Goal: Information Seeking & Learning: Find specific fact

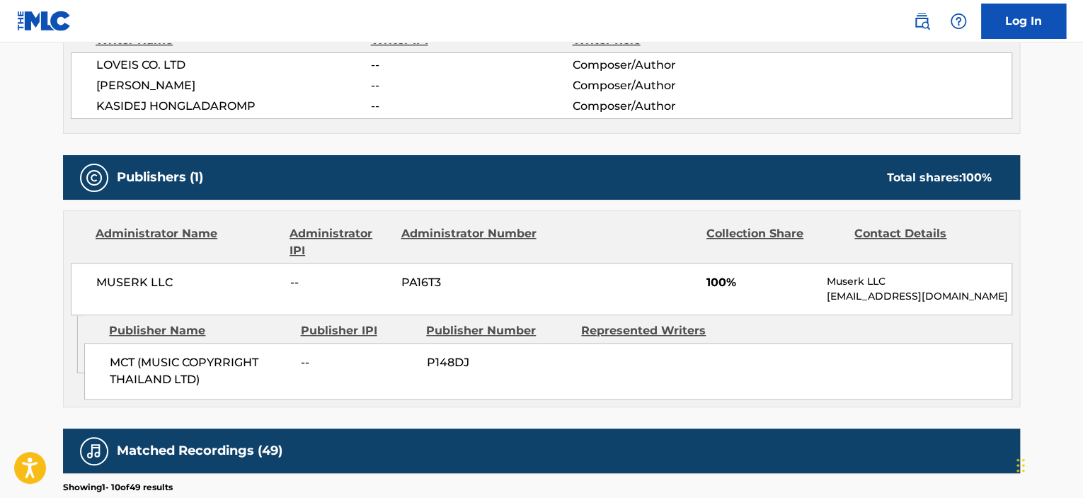
scroll to position [535, 0]
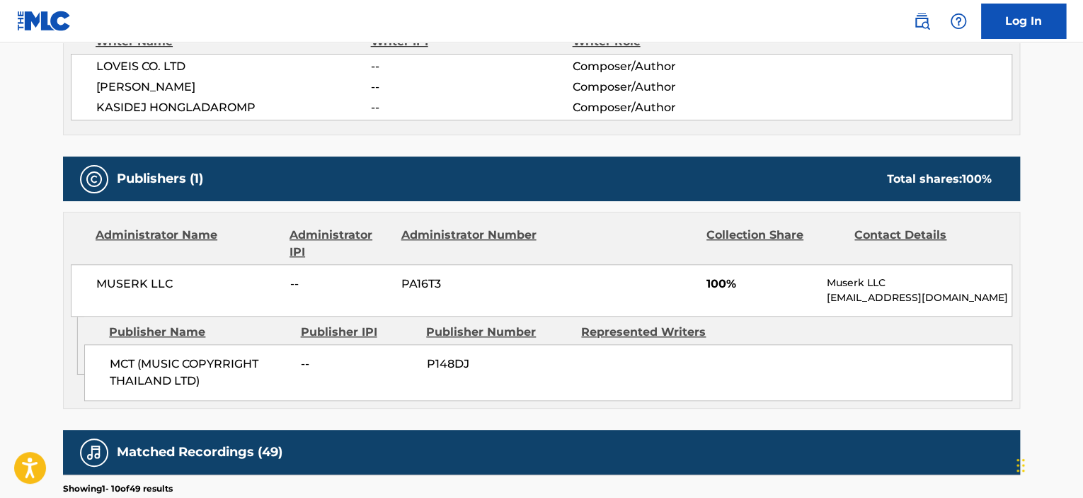
click at [610, 130] on div "Writer Name Writer IPI Writer Role LOVEIS CO. LTD -- Composer/Author [PERSON_NA…" at bounding box center [541, 76] width 957 height 117
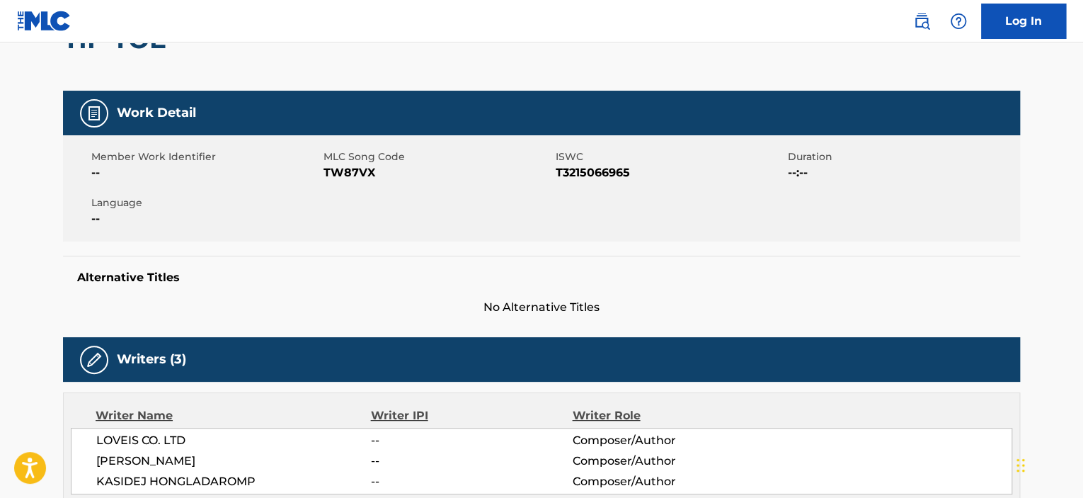
scroll to position [0, 0]
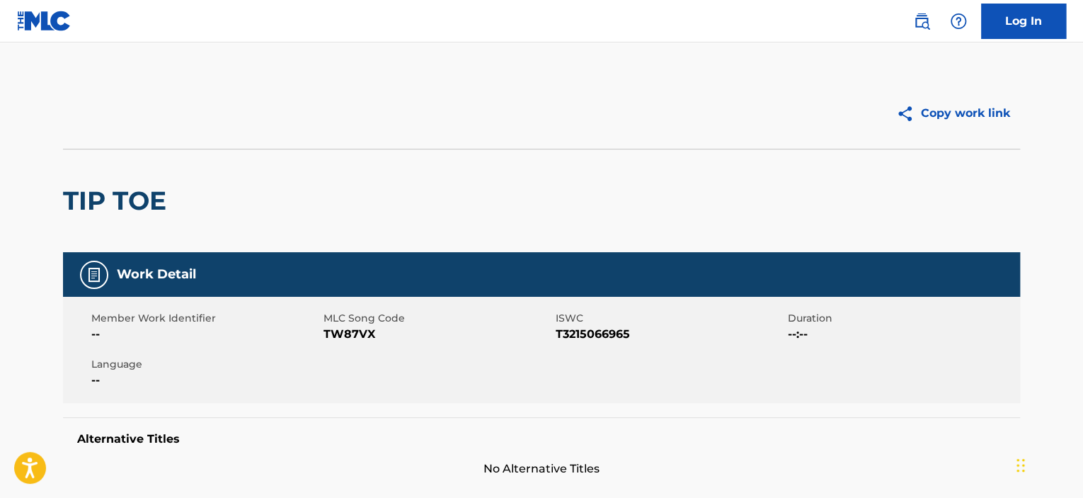
click at [943, 124] on button "Copy work link" at bounding box center [953, 113] width 134 height 35
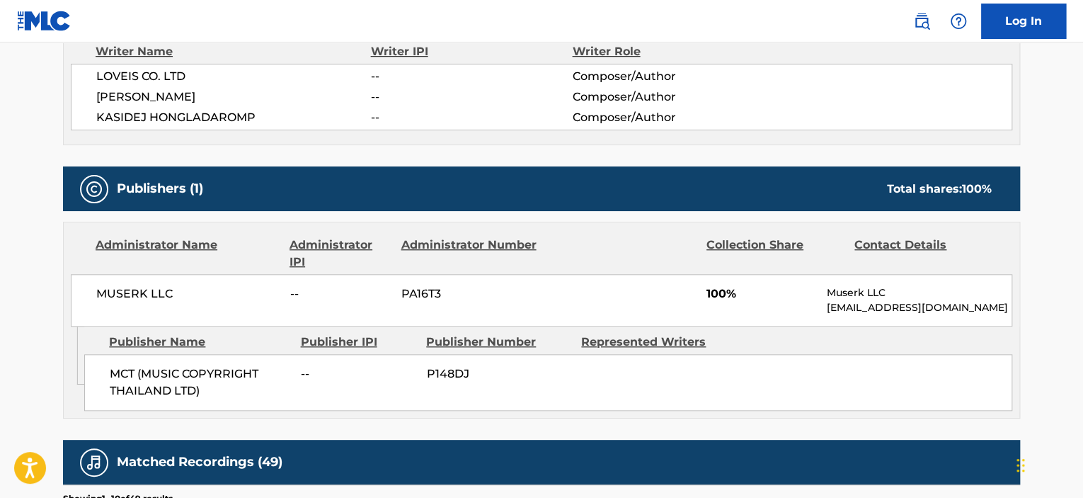
scroll to position [566, 0]
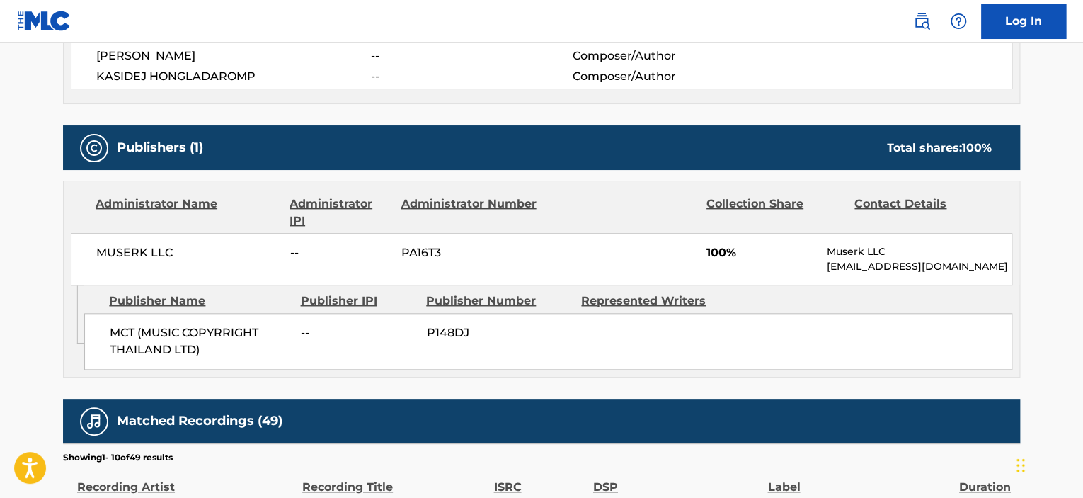
click at [1046, 308] on main "Copy work link TIP TOE Work Detail Member Work Identifier -- MLC Song Code TW87…" at bounding box center [541, 201] width 1083 height 1451
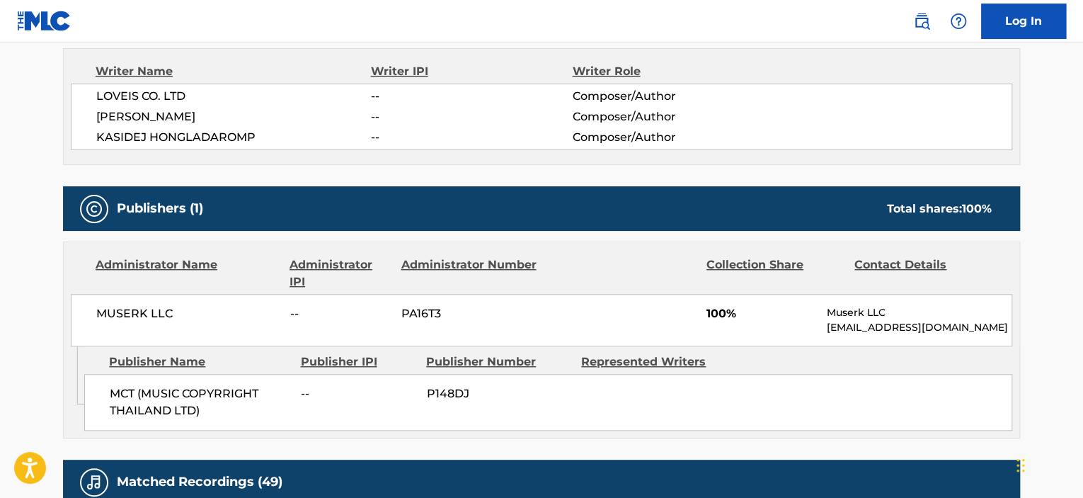
scroll to position [504, 0]
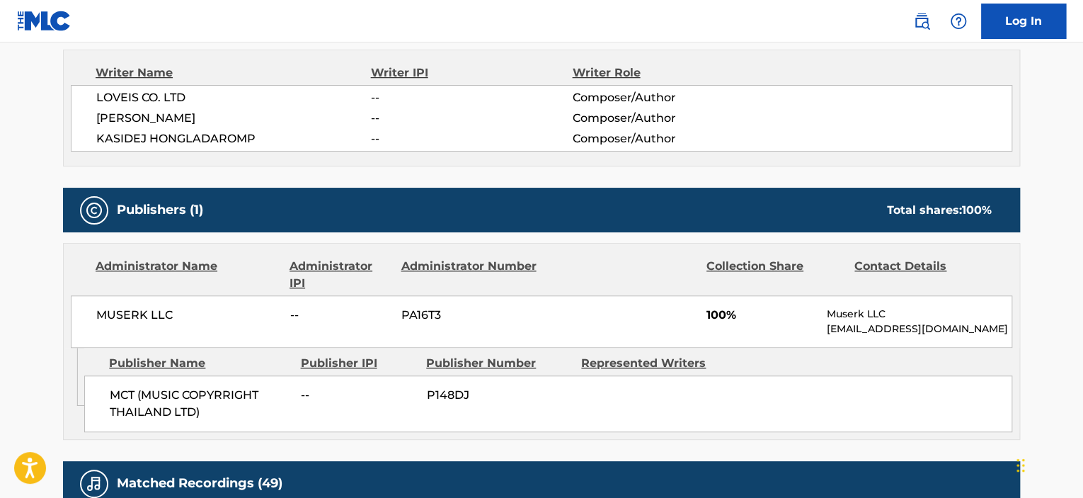
click at [105, 308] on span "MUSERK LLC" at bounding box center [187, 315] width 183 height 17
click at [204, 307] on span "MUSERK LLC" at bounding box center [187, 315] width 183 height 17
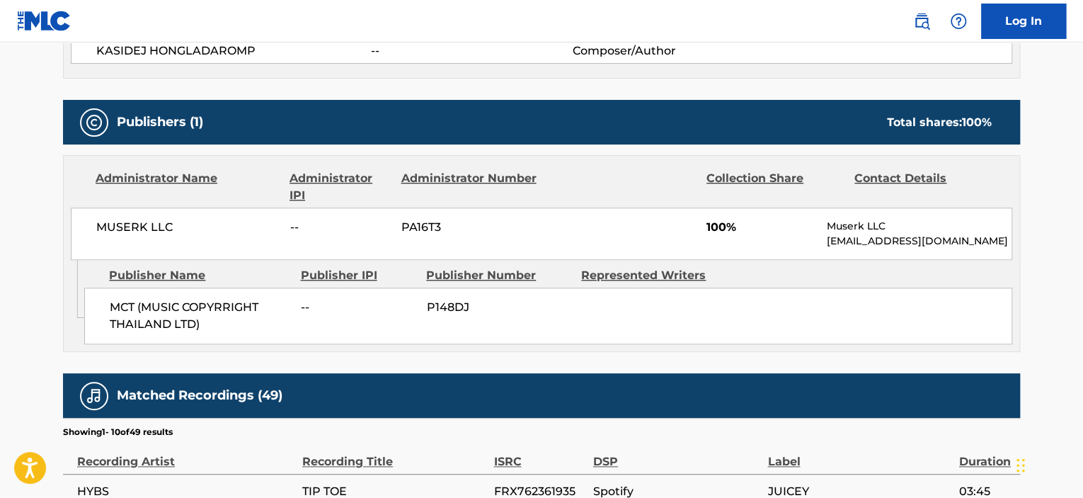
scroll to position [592, 0]
click at [226, 306] on span "MCT (MUSIC COPYRRIGHT THAILAND LTD)" at bounding box center [200, 316] width 181 height 34
click at [232, 321] on span "MCT (MUSIC COPYRRIGHT THAILAND LTD)" at bounding box center [200, 316] width 181 height 34
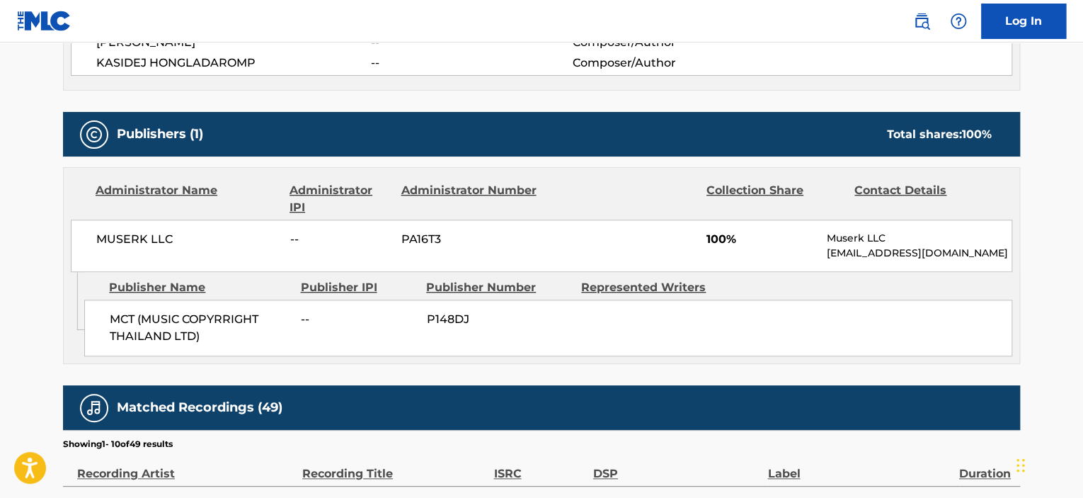
scroll to position [579, 0]
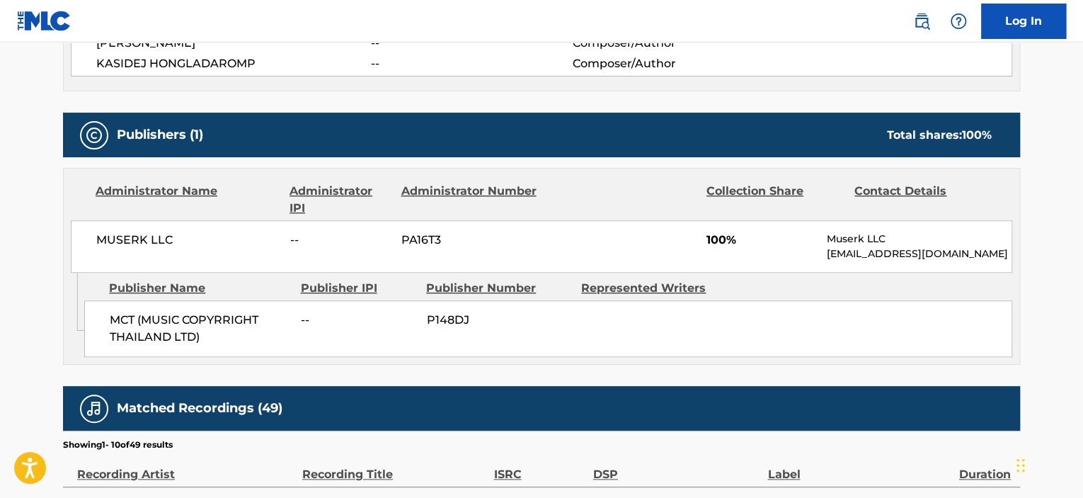
click at [127, 243] on span "MUSERK LLC" at bounding box center [187, 240] width 183 height 17
click at [195, 236] on span "MUSERK LLC" at bounding box center [187, 240] width 183 height 17
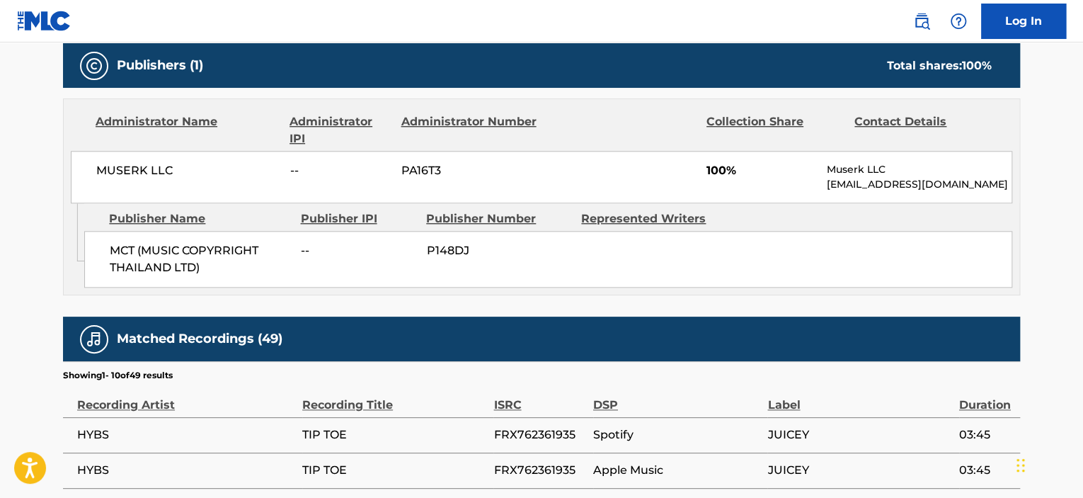
scroll to position [650, 0]
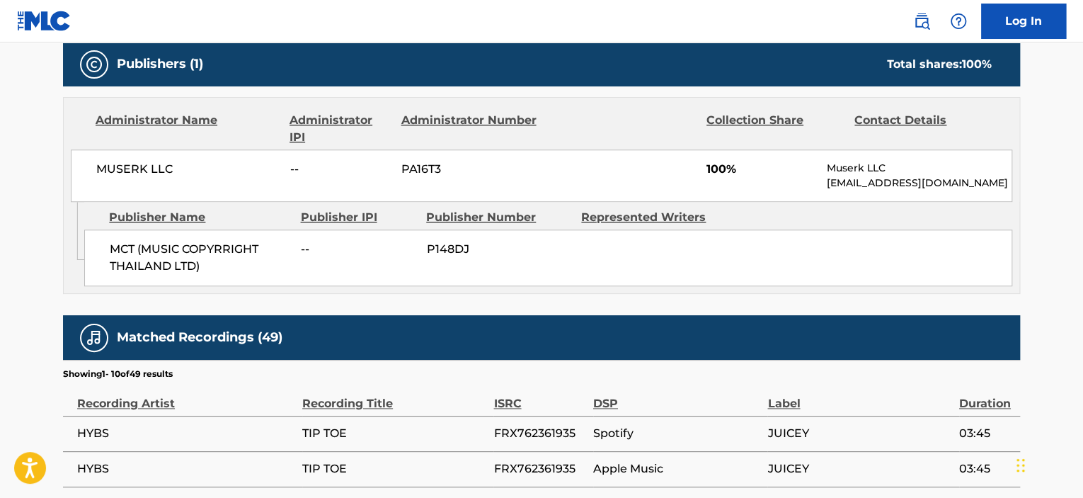
click at [50, 230] on div "Copy work link TIP TOE Work Detail Member Work Identifier -- MLC Song Code TW87…" at bounding box center [541, 124] width 991 height 1393
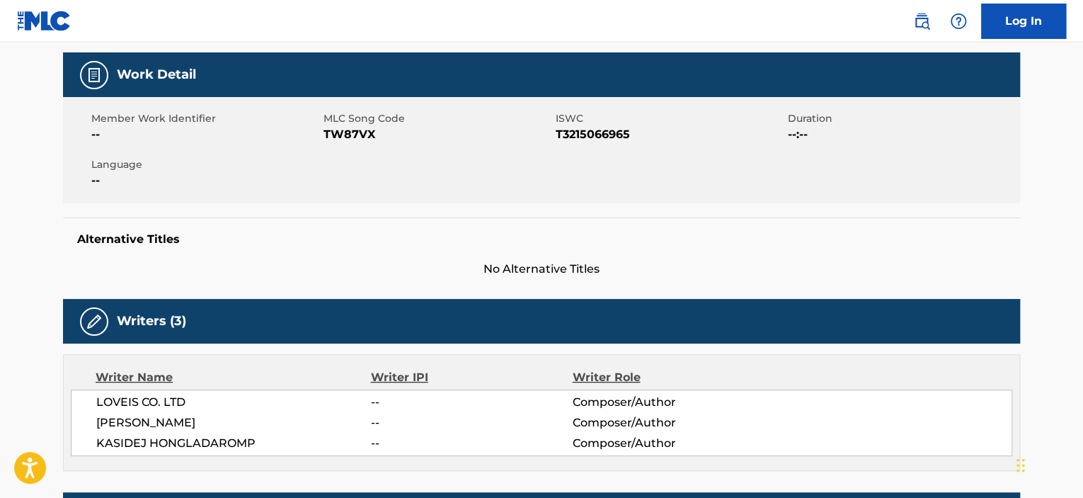
scroll to position [0, 0]
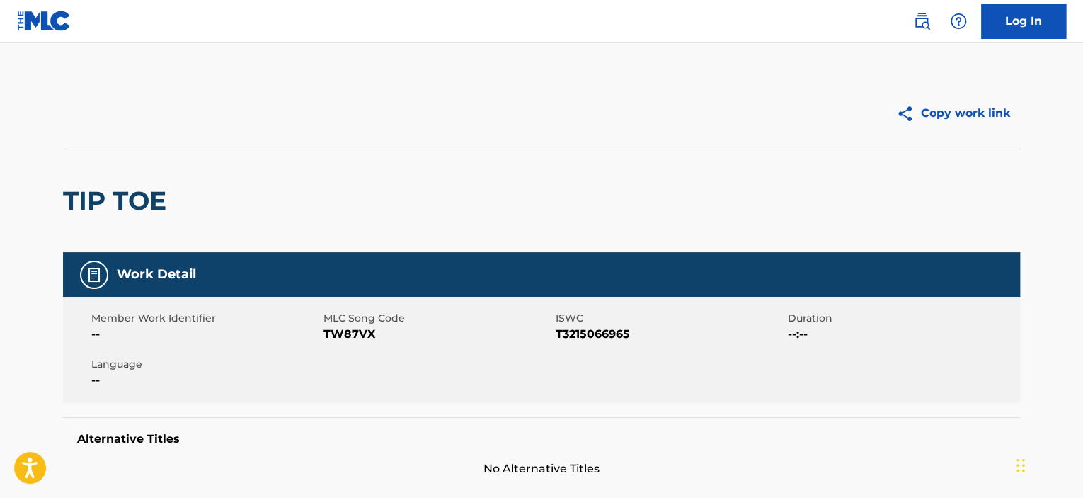
click at [527, 201] on div "TIP TOE" at bounding box center [541, 200] width 957 height 103
click at [641, 205] on div "TIP TOE" at bounding box center [541, 200] width 957 height 103
